Goal: Task Accomplishment & Management: Complete application form

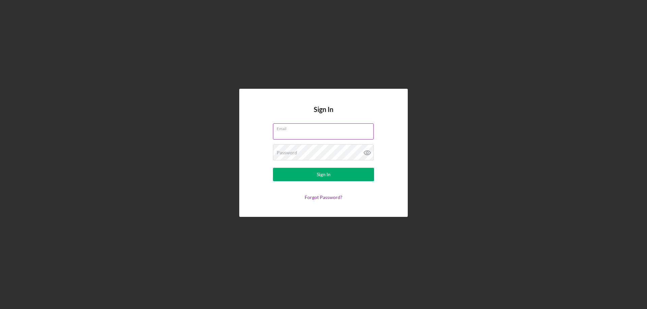
click at [293, 133] on input "Email" at bounding box center [323, 132] width 101 height 16
type input "[EMAIL_ADDRESS][DOMAIN_NAME]"
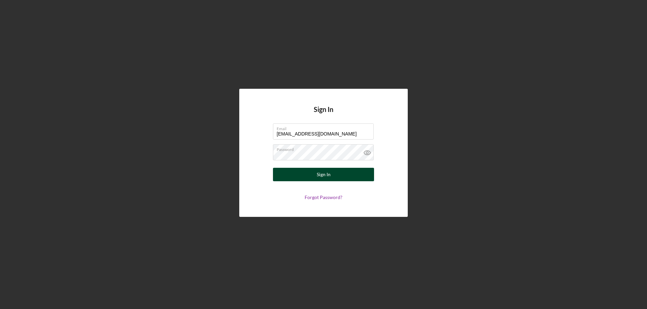
click at [311, 173] on button "Sign In" at bounding box center [323, 174] width 101 height 13
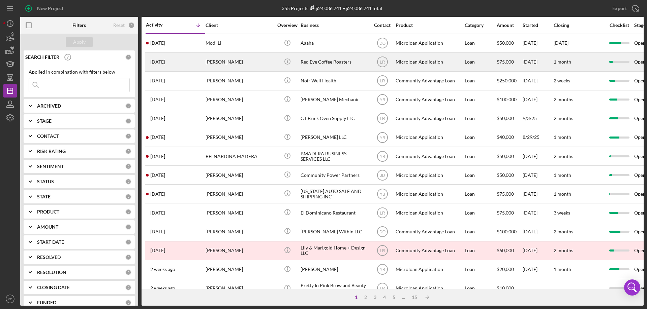
click at [314, 62] on div "Red Eye Coffee Roasters" at bounding box center [333, 62] width 67 height 18
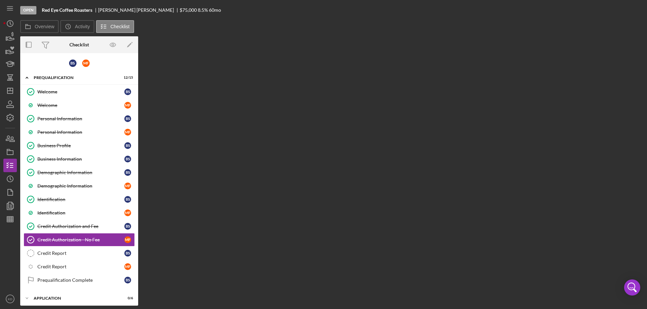
scroll to position [61, 0]
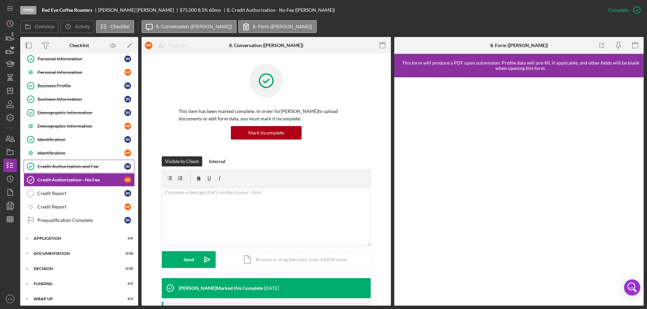
click at [46, 166] on div "Credit Authorization and Fee" at bounding box center [80, 166] width 87 height 5
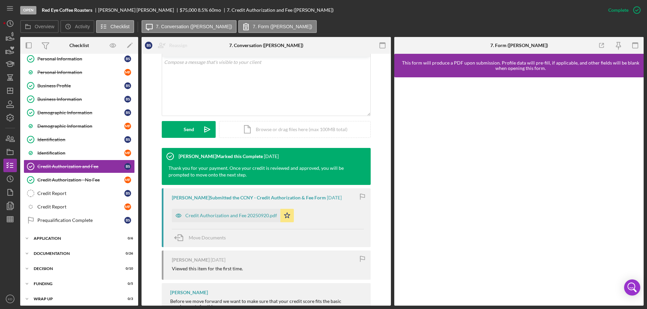
scroll to position [131, 0]
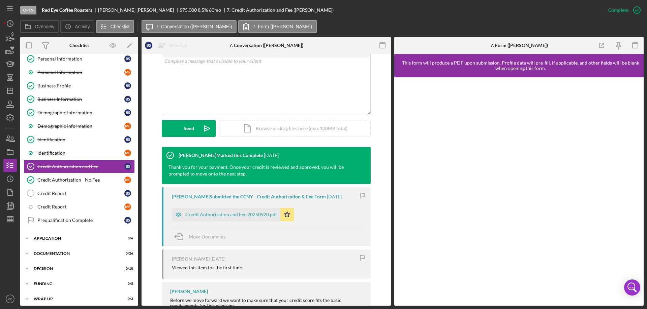
click at [211, 214] on div "Credit Authorization and Fee 20250920.pdf" at bounding box center [231, 214] width 92 height 5
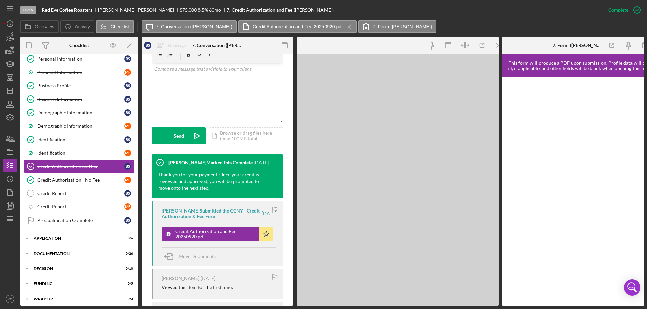
scroll to position [139, 0]
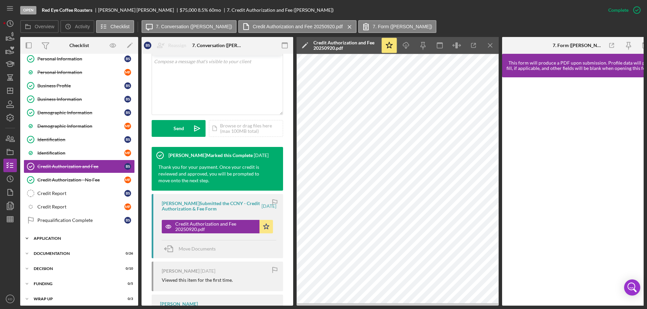
click at [28, 238] on icon "Icon/Expander" at bounding box center [26, 238] width 13 height 13
click at [55, 192] on div "Credit Report" at bounding box center [80, 193] width 87 height 5
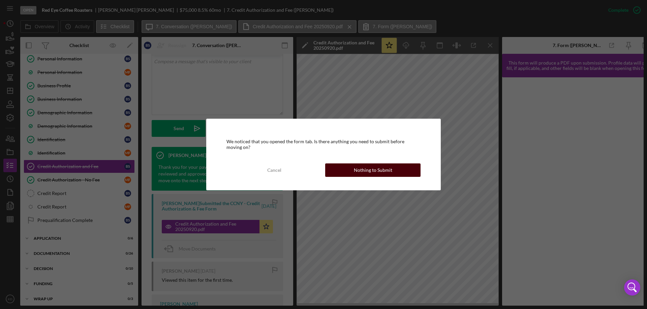
click at [355, 170] on div "Nothing to Submit" at bounding box center [373, 170] width 38 height 13
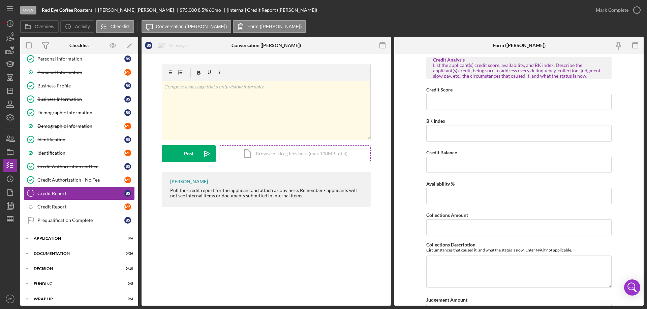
click at [274, 153] on div "Icon/Document Browse or drag files here (max 100MB total) Tap to choose files o…" at bounding box center [295, 153] width 152 height 17
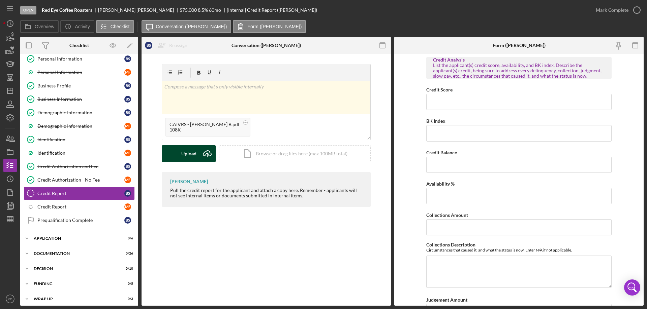
click at [189, 154] on div "Upload" at bounding box center [188, 153] width 15 height 17
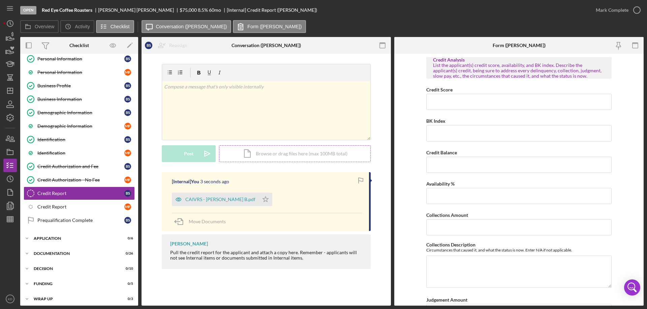
click at [270, 155] on div "Icon/Document Browse or drag files here (max 100MB total) Tap to choose files o…" at bounding box center [295, 153] width 152 height 17
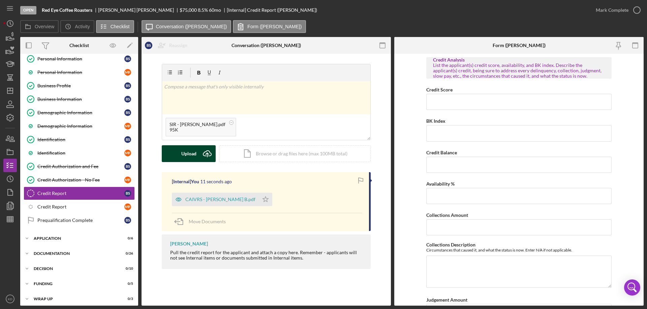
click at [191, 153] on div "Upload" at bounding box center [188, 153] width 15 height 17
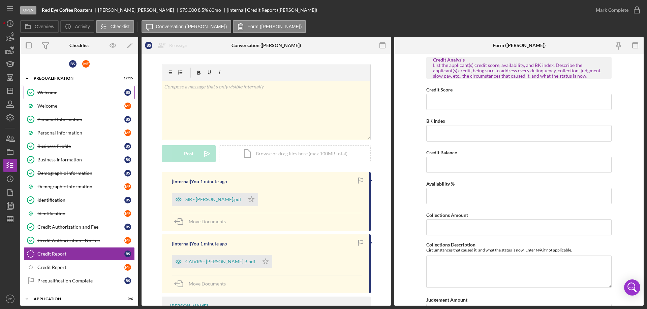
click at [48, 93] on div "Welcome" at bounding box center [80, 92] width 87 height 5
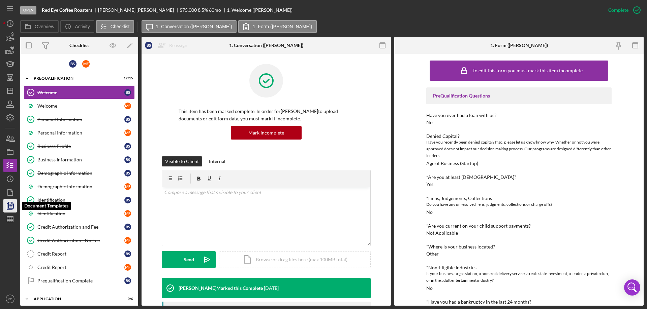
click at [10, 207] on icon "button" at bounding box center [10, 206] width 17 height 17
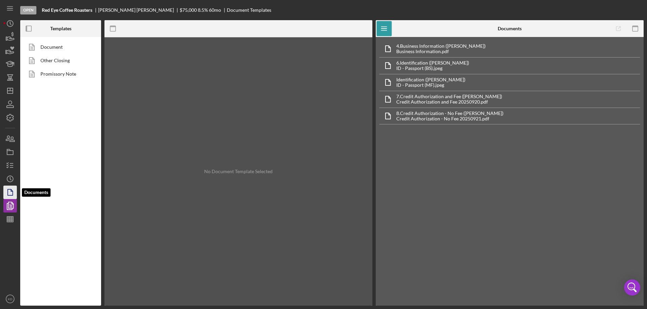
click at [11, 192] on icon "button" at bounding box center [12, 191] width 2 height 2
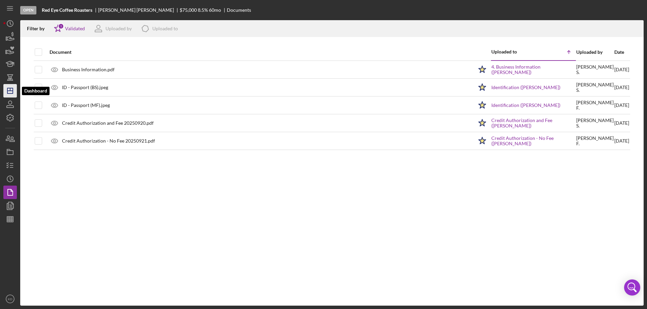
click at [9, 92] on icon "Icon/Dashboard" at bounding box center [10, 91] width 17 height 17
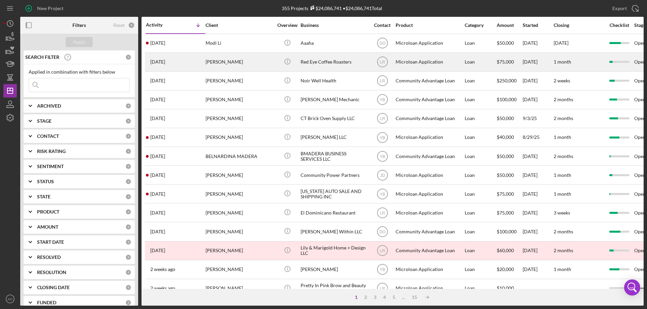
click at [317, 63] on div "Red Eye Coffee Roasters" at bounding box center [333, 62] width 67 height 18
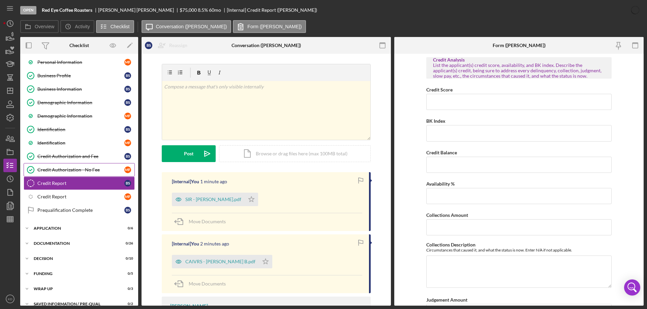
scroll to position [74, 0]
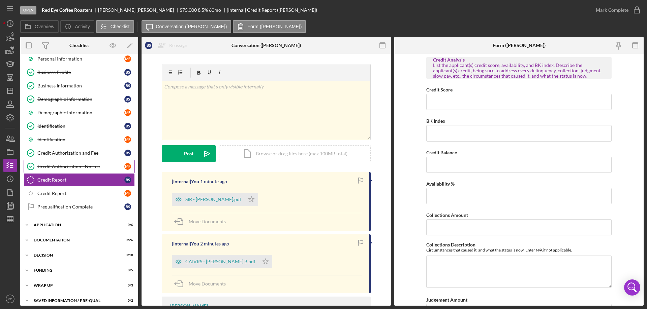
click at [70, 165] on div "Credit Authorization - No Fee" at bounding box center [80, 166] width 87 height 5
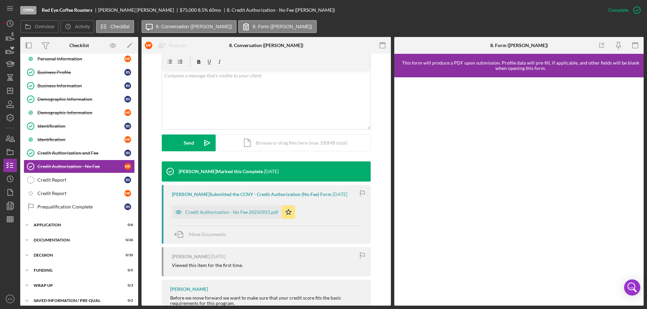
scroll to position [118, 0]
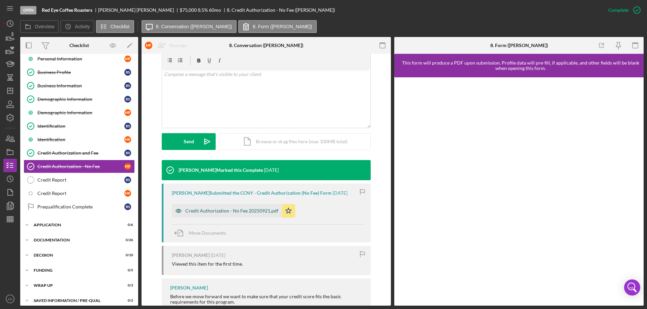
click at [208, 208] on div "Credit Authorization - No Fee 20250921.pdf" at bounding box center [231, 210] width 93 height 5
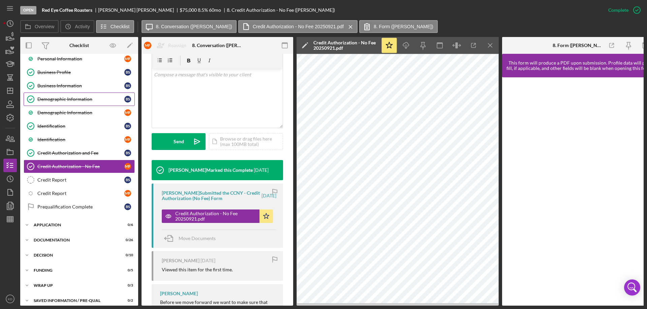
click at [69, 100] on div "Demographic Information" at bounding box center [80, 99] width 87 height 5
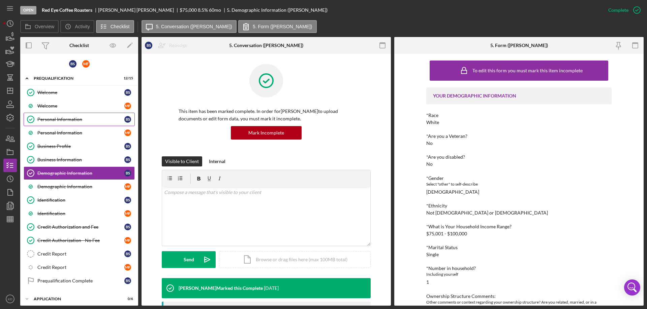
click at [77, 118] on div "Personal Information" at bounding box center [80, 119] width 87 height 5
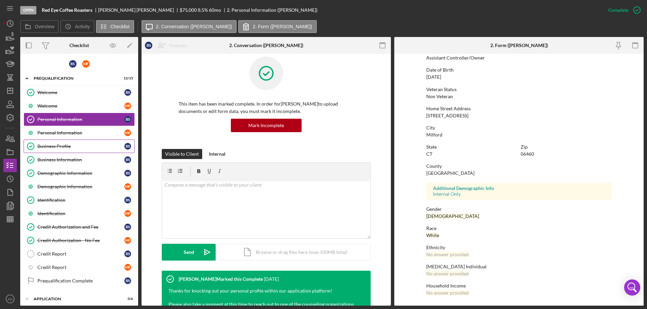
scroll to position [8, 0]
click at [60, 172] on div "Demographic Information" at bounding box center [80, 173] width 87 height 5
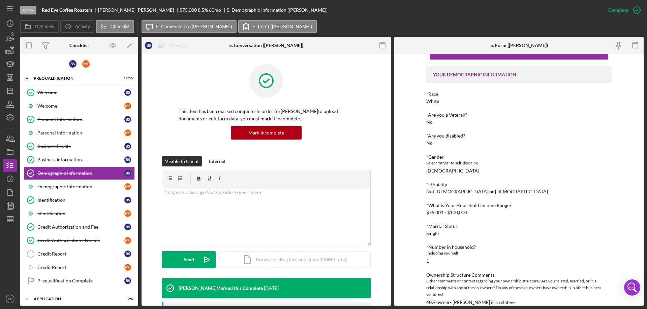
scroll to position [31, 0]
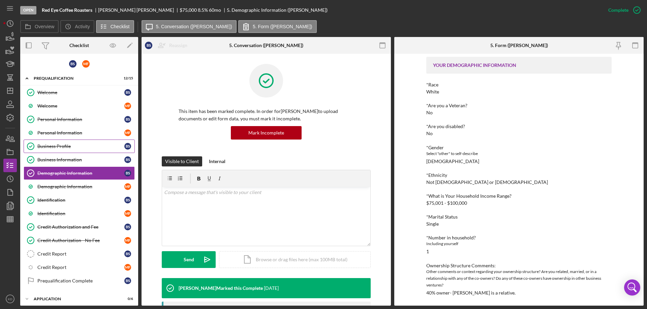
click at [51, 141] on link "Business Profile Business Profile B S" at bounding box center [79, 146] width 111 height 13
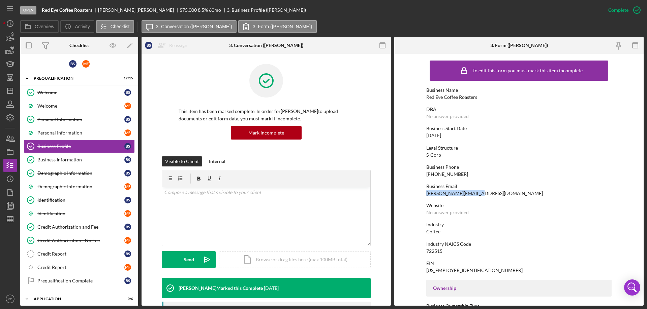
drag, startPoint x: 476, startPoint y: 195, endPoint x: 429, endPoint y: 195, distance: 46.5
click at [425, 195] on form "To edit this form you must mark this item incomplete Business Name Red Eye Coff…" at bounding box center [518, 180] width 249 height 252
copy div "[PERSON_NAME][EMAIL_ADDRESS][DOMAIN_NAME]"
click at [76, 105] on div "Welcome" at bounding box center [80, 105] width 87 height 5
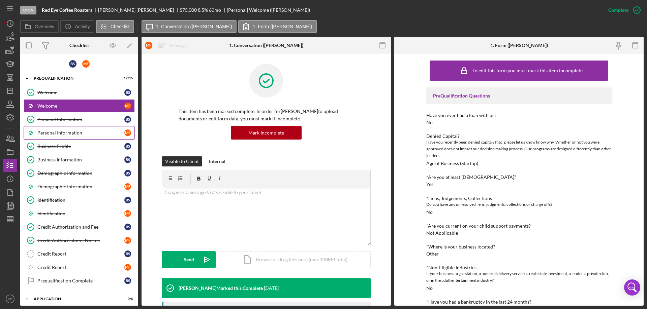
click at [66, 134] on div "Personal Information" at bounding box center [80, 132] width 87 height 5
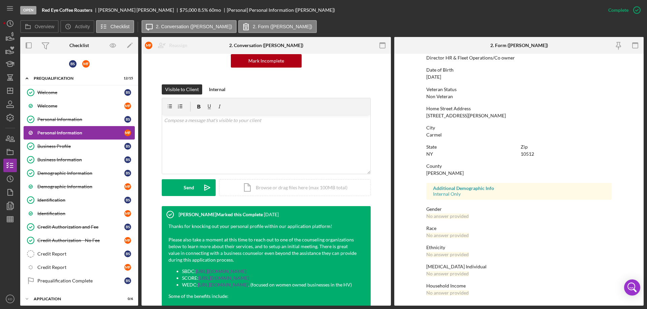
scroll to position [72, 0]
click at [71, 187] on div "Demographic Information" at bounding box center [80, 186] width 87 height 5
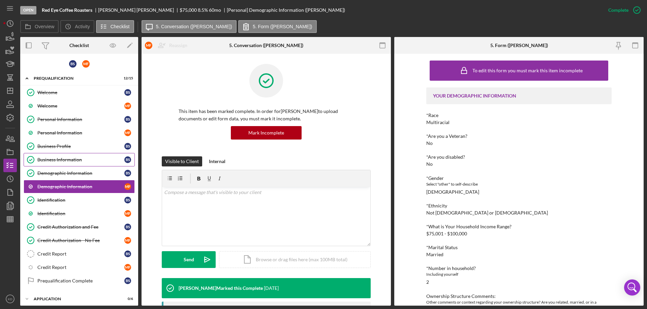
click at [55, 161] on div "Business Information" at bounding box center [80, 159] width 87 height 5
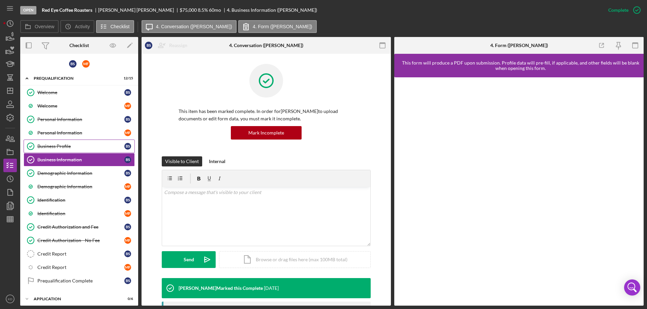
drag, startPoint x: 54, startPoint y: 149, endPoint x: 88, endPoint y: 148, distance: 34.7
click at [54, 149] on div "Business Profile" at bounding box center [80, 146] width 87 height 5
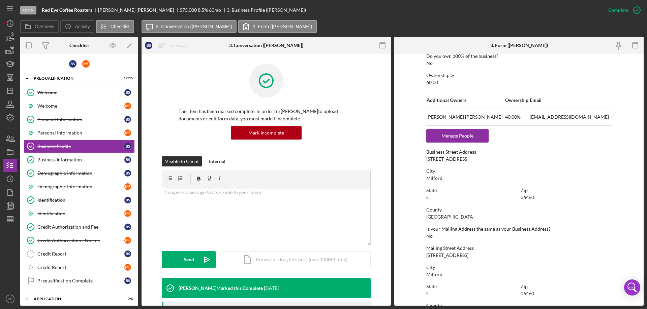
scroll to position [49, 0]
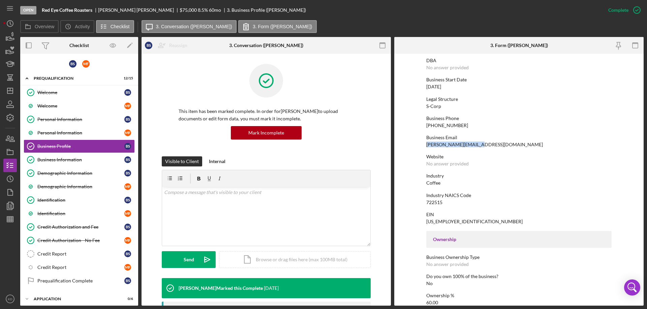
drag, startPoint x: 477, startPoint y: 145, endPoint x: 425, endPoint y: 146, distance: 51.5
click at [426, 146] on div "Business Email [PERSON_NAME][EMAIL_ADDRESS][DOMAIN_NAME]" at bounding box center [518, 141] width 185 height 12
copy div "[PERSON_NAME][EMAIL_ADDRESS][DOMAIN_NAME]"
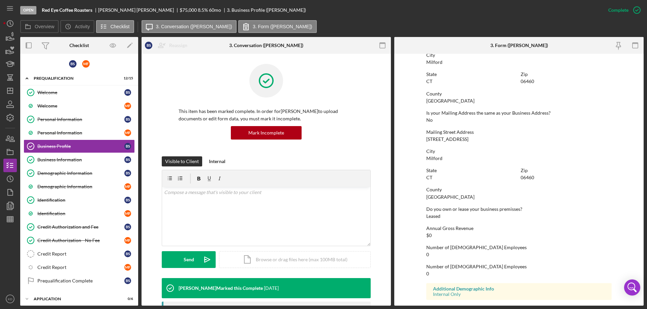
scroll to position [409, 0]
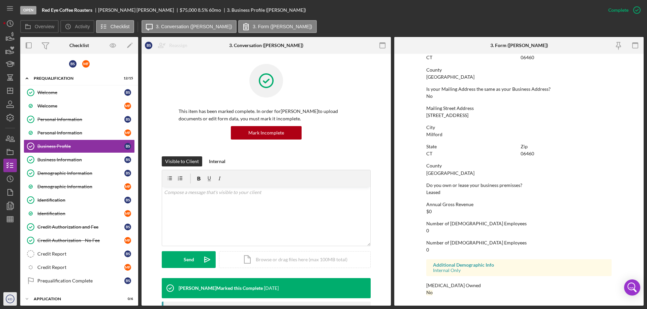
click at [9, 301] on text "KD" at bounding box center [10, 300] width 4 height 4
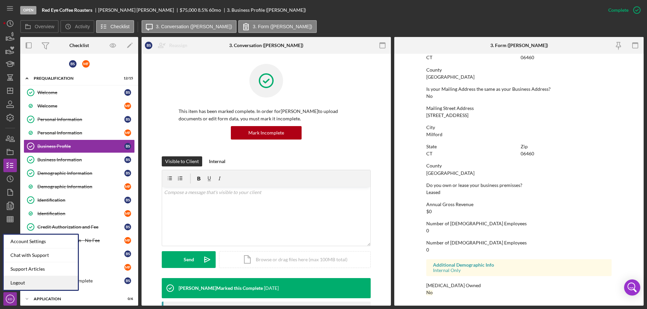
click at [10, 284] on link "Logout" at bounding box center [41, 283] width 74 height 14
